Goal: Information Seeking & Learning: Learn about a topic

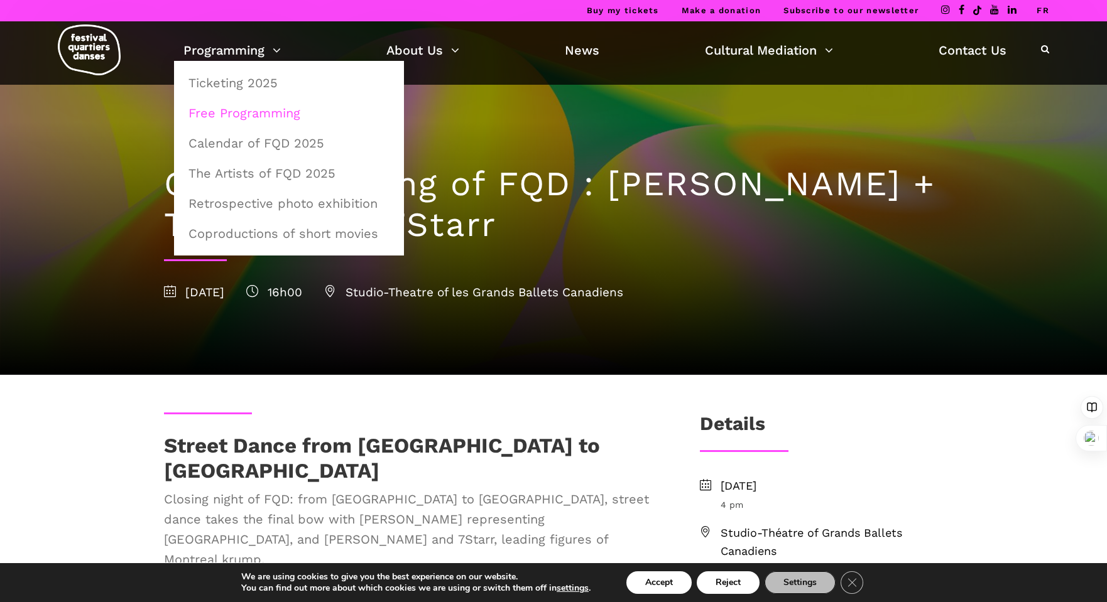
click at [275, 111] on link "Free Programming" at bounding box center [289, 113] width 216 height 29
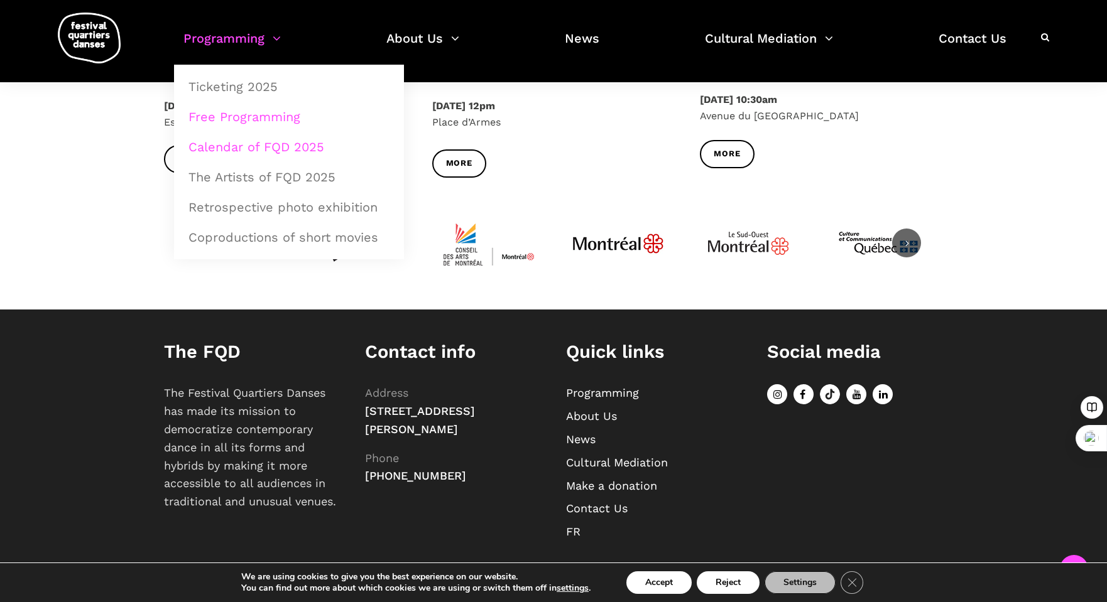
scroll to position [1088, 0]
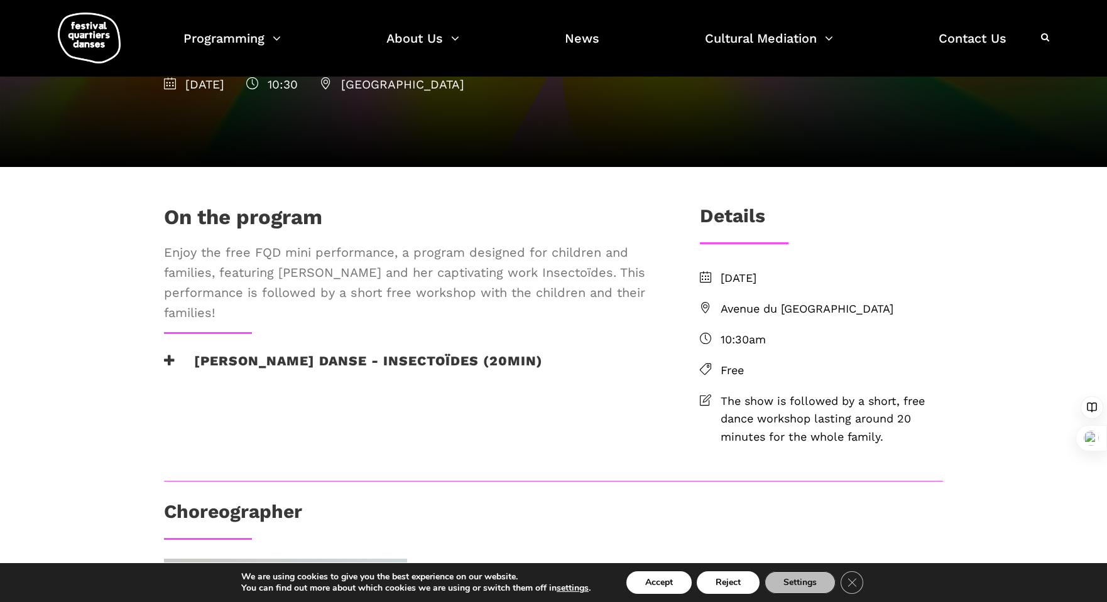
scroll to position [168, 0]
